Goal: Transaction & Acquisition: Purchase product/service

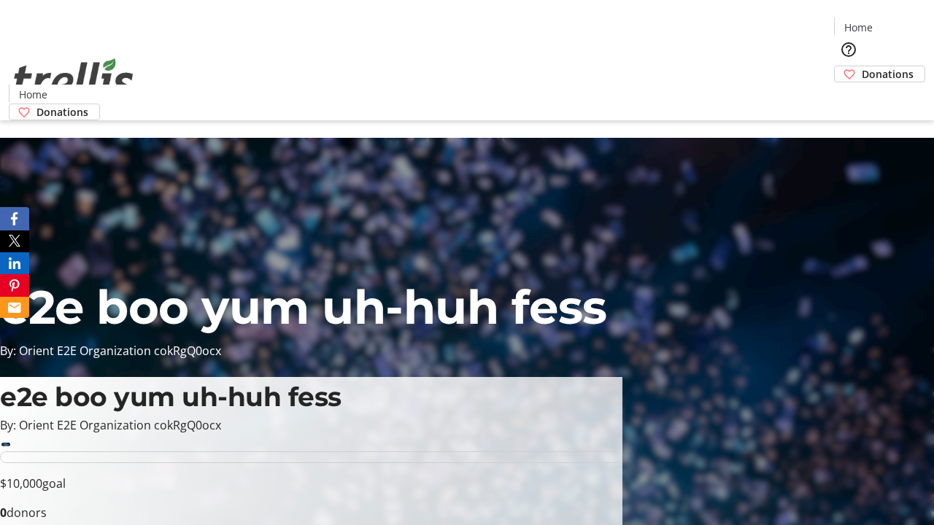
click at [862, 66] on span "Donations" at bounding box center [888, 73] width 52 height 15
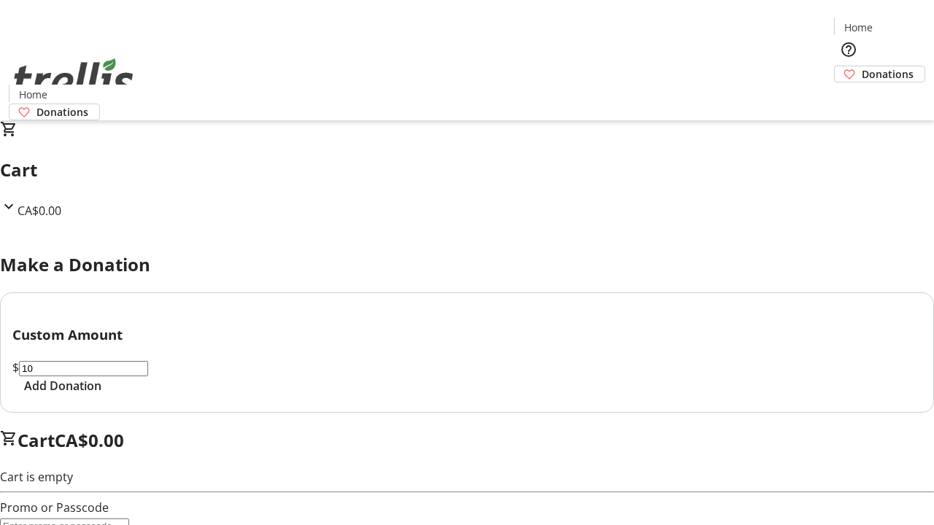
click at [101, 395] on span "Add Donation" at bounding box center [62, 386] width 77 height 18
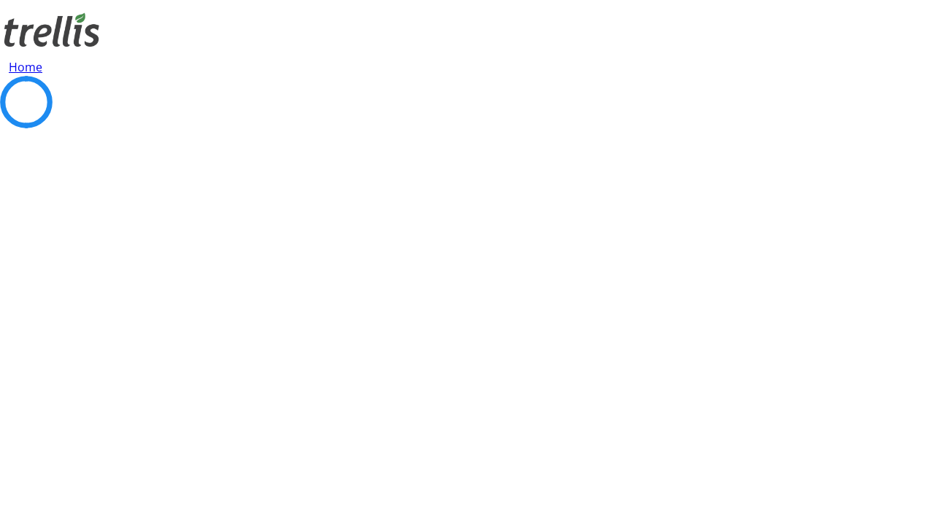
select select "CA"
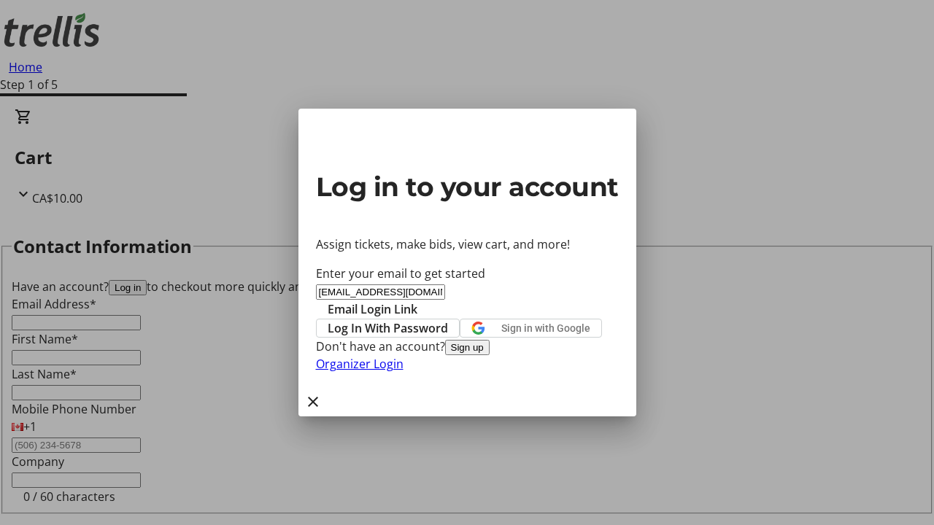
type input "[EMAIL_ADDRESS][DOMAIN_NAME]"
click at [417, 301] on span "Email Login Link" at bounding box center [373, 310] width 90 height 18
